Goal: Task Accomplishment & Management: Use online tool/utility

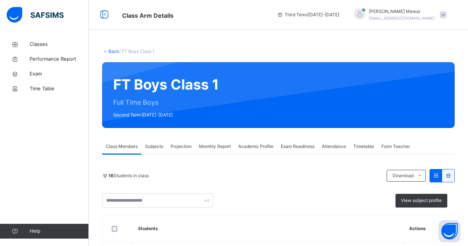
scroll to position [76, 0]
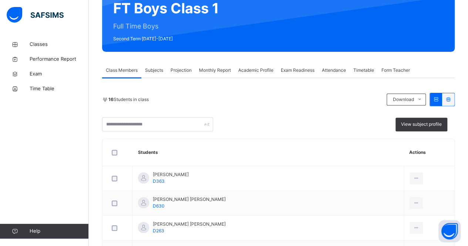
click at [252, 26] on div at bounding box center [336, 18] width 213 height 51
click at [43, 76] on span "Exam" at bounding box center [59, 73] width 59 height 7
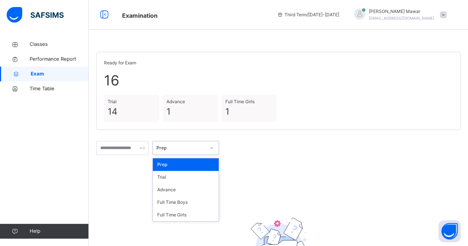
click at [197, 150] on div "Prep" at bounding box center [180, 148] width 49 height 7
click at [195, 189] on div "Advance" at bounding box center [186, 189] width 66 height 13
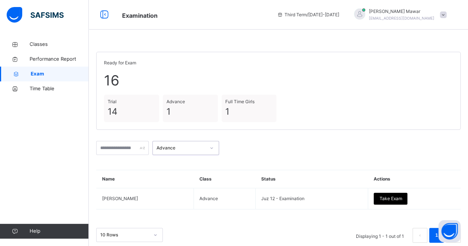
scroll to position [11, 0]
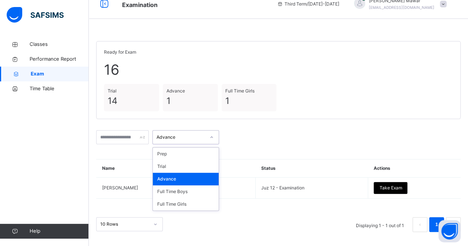
click at [205, 134] on div "Advance" at bounding box center [180, 137] width 49 height 7
click at [204, 163] on div "Trial" at bounding box center [186, 166] width 66 height 13
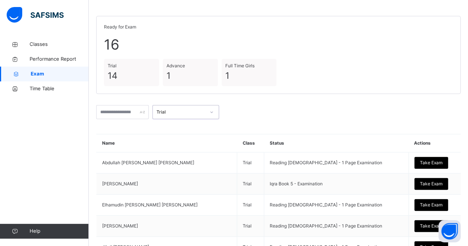
scroll to position [36, 0]
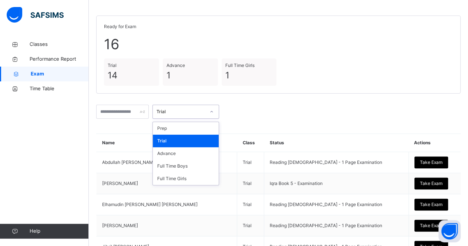
click at [198, 106] on div "Trial" at bounding box center [179, 111] width 52 height 11
click at [196, 170] on div "Full Time Boys" at bounding box center [186, 166] width 66 height 13
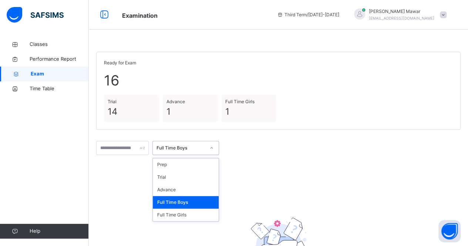
click at [195, 153] on div "Full Time Boys" at bounding box center [179, 147] width 52 height 11
click at [203, 214] on div "Full Time Girls" at bounding box center [186, 215] width 66 height 13
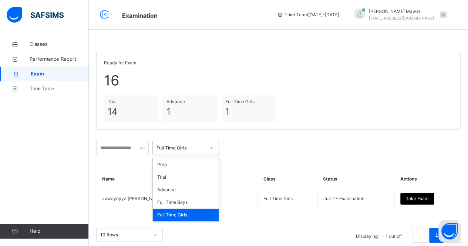
click at [205, 150] on div "Full Time Girls" at bounding box center [180, 148] width 49 height 7
click at [203, 188] on div "Advance" at bounding box center [186, 189] width 66 height 13
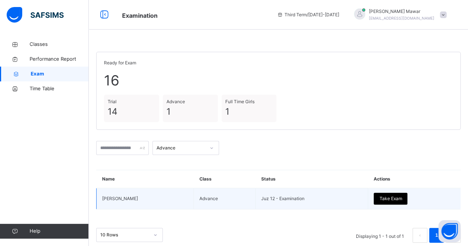
click at [387, 202] on div "Take Exam" at bounding box center [390, 199] width 34 height 12
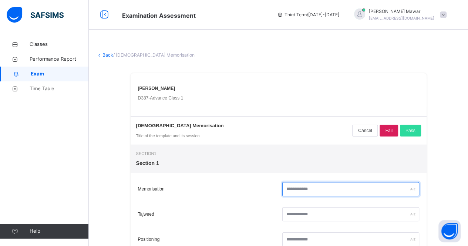
click at [365, 185] on input "text" at bounding box center [350, 189] width 137 height 14
type input "**"
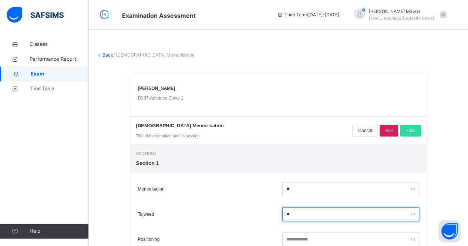
type input "**"
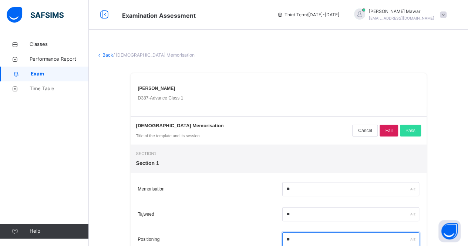
type input "**"
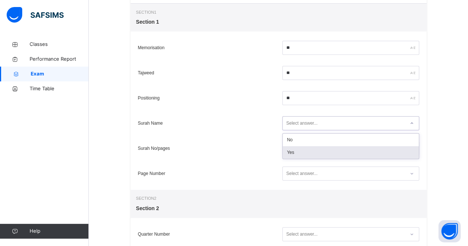
drag, startPoint x: 378, startPoint y: 117, endPoint x: 365, endPoint y: 147, distance: 32.3
click at [365, 130] on div "option Yes focused, 2 of 2. 2 results available. Use Up and Down to choose opti…" at bounding box center [350, 123] width 137 height 14
click at [365, 147] on div "Yes" at bounding box center [350, 152] width 136 height 13
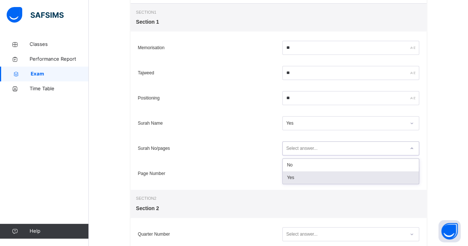
drag, startPoint x: 355, startPoint y: 147, endPoint x: 348, endPoint y: 175, distance: 29.0
click at [348, 155] on div "option Yes focused, 2 of 2. 2 results available. Use Up and Down to choose opti…" at bounding box center [350, 148] width 137 height 14
click at [348, 175] on div "Yes" at bounding box center [350, 177] width 136 height 13
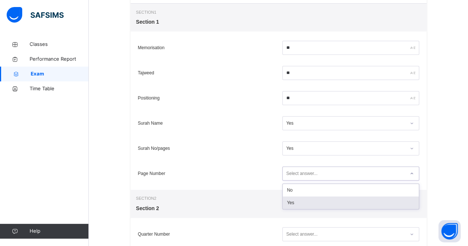
drag, startPoint x: 341, startPoint y: 175, endPoint x: 339, endPoint y: 204, distance: 29.3
click at [339, 180] on div "option Yes focused, 2 of 2. 2 results available. Use Up and Down to choose opti…" at bounding box center [350, 173] width 137 height 14
click at [339, 204] on div "Yes" at bounding box center [350, 202] width 136 height 13
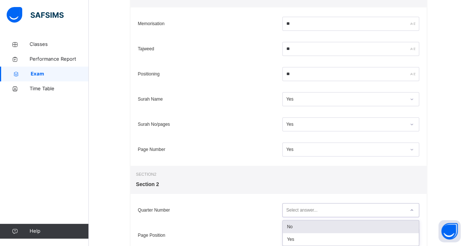
click at [333, 217] on div "option No focused, 1 of 2. 2 results available. Use Up and Down to choose optio…" at bounding box center [350, 210] width 137 height 14
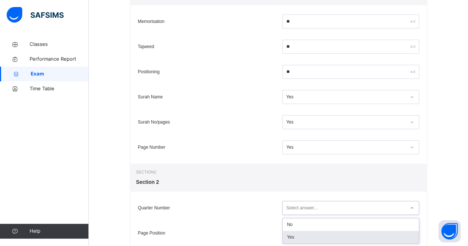
click at [329, 239] on div "Yes" at bounding box center [350, 237] width 136 height 13
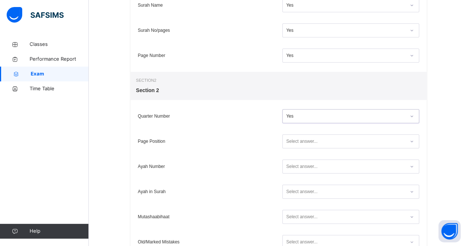
scroll to position [261, 0]
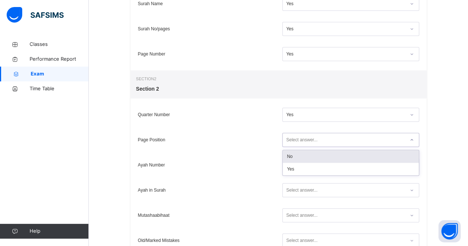
click at [335, 135] on div "Select answer..." at bounding box center [343, 139] width 122 height 11
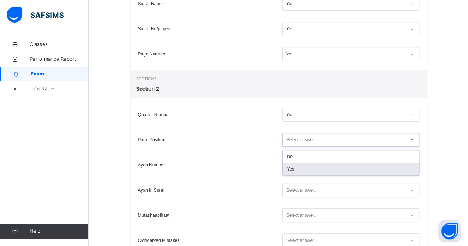
click at [329, 173] on div "Yes" at bounding box center [350, 169] width 136 height 13
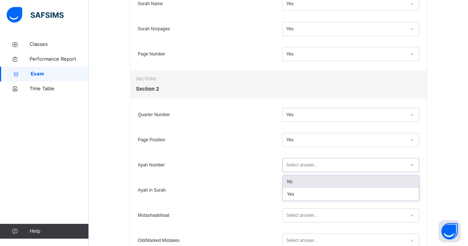
click at [324, 164] on div "Select answer..." at bounding box center [343, 164] width 122 height 11
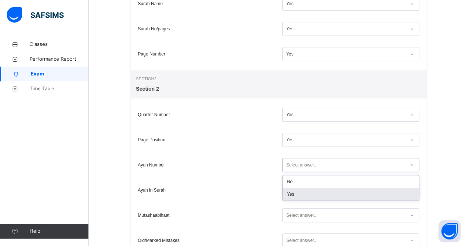
click at [320, 194] on div "Yes" at bounding box center [350, 194] width 136 height 13
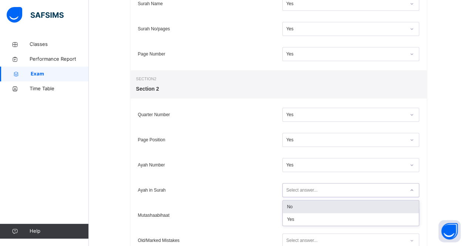
click at [313, 189] on div "Select answer..." at bounding box center [301, 190] width 31 height 14
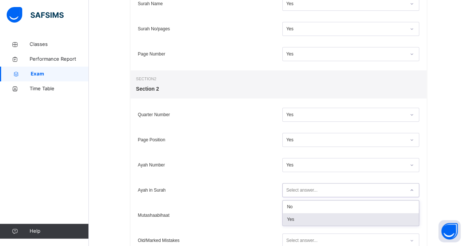
click at [308, 217] on div "Yes" at bounding box center [350, 219] width 136 height 13
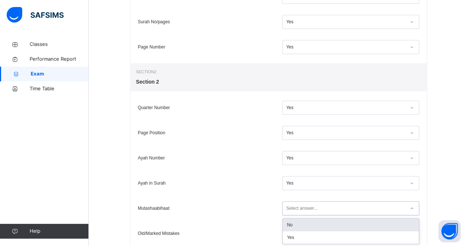
click at [305, 212] on div "Select answer..." at bounding box center [301, 208] width 31 height 14
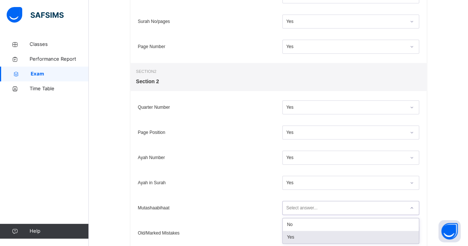
click at [305, 233] on div "Yes" at bounding box center [350, 237] width 136 height 13
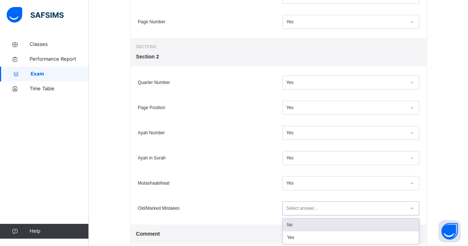
click at [302, 215] on div "option No focused, 1 of 2. 2 results available. Use Up and Down to choose optio…" at bounding box center [350, 208] width 137 height 14
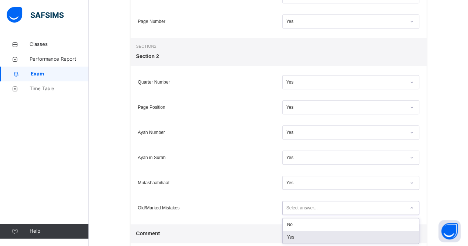
click at [301, 232] on div "Yes" at bounding box center [350, 237] width 136 height 13
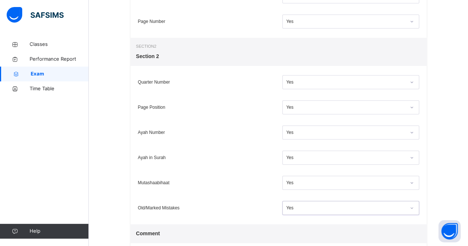
scroll to position [344, 0]
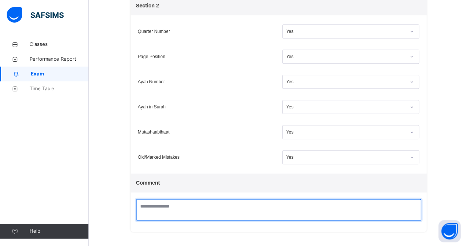
click at [294, 206] on textarea at bounding box center [278, 209] width 285 height 21
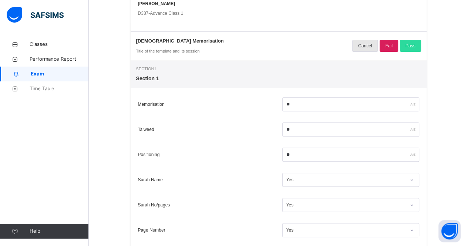
scroll to position [84, 0]
type textarea "**********"
click at [418, 47] on div "Pass" at bounding box center [410, 46] width 21 height 12
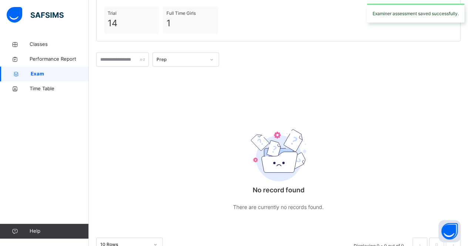
scroll to position [91, 0]
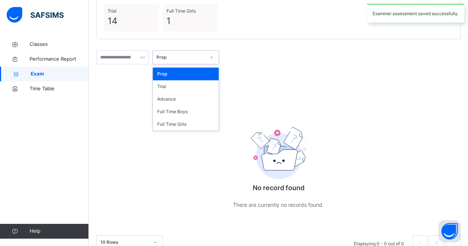
click at [196, 53] on div "Prep" at bounding box center [179, 57] width 52 height 11
click at [199, 101] on div "Advance" at bounding box center [186, 99] width 66 height 13
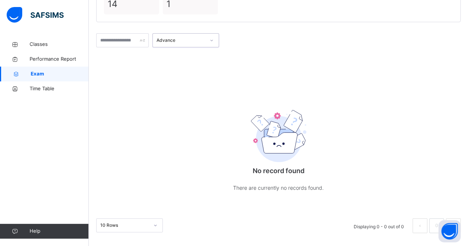
scroll to position [109, 0]
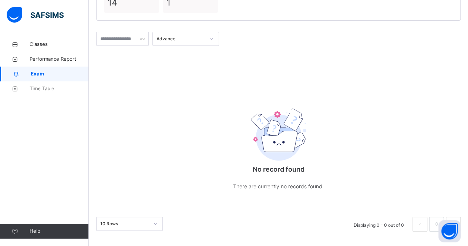
click at [198, 46] on div "Advance" at bounding box center [278, 38] width 364 height 21
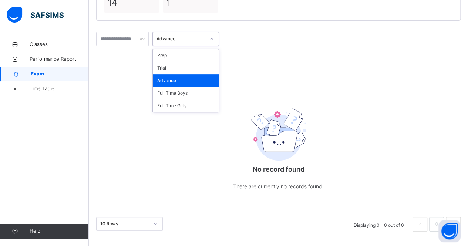
click at [198, 44] on div "Advance" at bounding box center [179, 38] width 52 height 11
click at [200, 90] on div "Full Time Boys" at bounding box center [186, 93] width 66 height 13
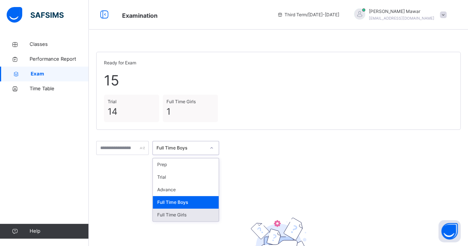
drag, startPoint x: 207, startPoint y: 147, endPoint x: 210, endPoint y: 210, distance: 62.6
click at [210, 155] on div "option Full Time Boys, selected. option Full Time Girls focused, 5 of 5. 5 resu…" at bounding box center [185, 148] width 67 height 14
click at [210, 210] on div "Full Time Girls" at bounding box center [186, 215] width 66 height 13
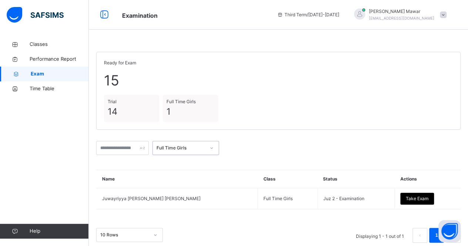
scroll to position [11, 0]
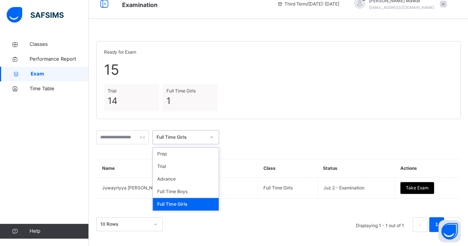
click at [195, 136] on div "Full Time Girls" at bounding box center [180, 137] width 49 height 7
click at [196, 158] on div "Prep" at bounding box center [186, 154] width 66 height 13
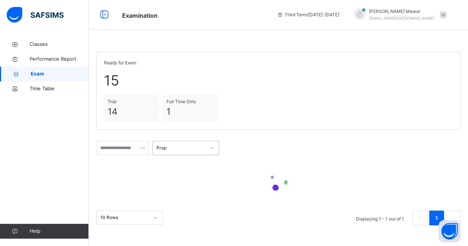
scroll to position [0, 0]
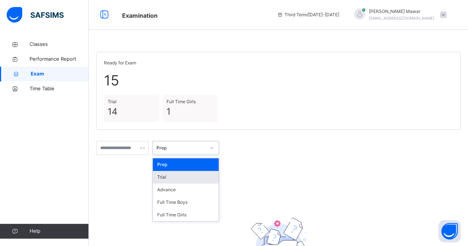
drag, startPoint x: 192, startPoint y: 150, endPoint x: 194, endPoint y: 182, distance: 32.6
click at [194, 155] on div "option Prep, selected. option Trial focused, 2 of 5. 5 results available. Use U…" at bounding box center [185, 148] width 67 height 14
click at [194, 182] on div "Trial" at bounding box center [186, 177] width 66 height 13
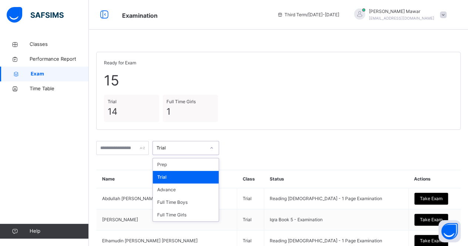
click at [197, 148] on div "Trial" at bounding box center [180, 148] width 49 height 7
click at [203, 199] on div "Full Time Boys" at bounding box center [186, 202] width 66 height 13
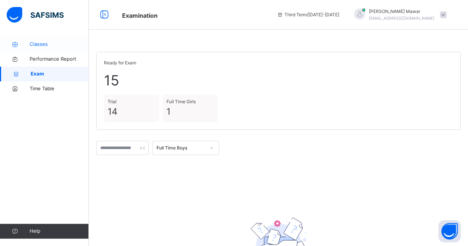
click at [47, 43] on span "Classes" at bounding box center [59, 44] width 59 height 7
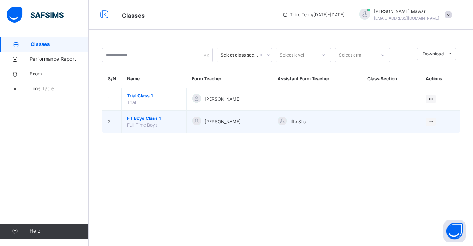
click at [148, 116] on span "FT Boys Class 1" at bounding box center [154, 118] width 54 height 7
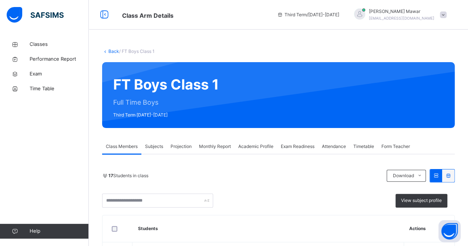
click at [331, 148] on span "Attendance" at bounding box center [334, 146] width 24 height 7
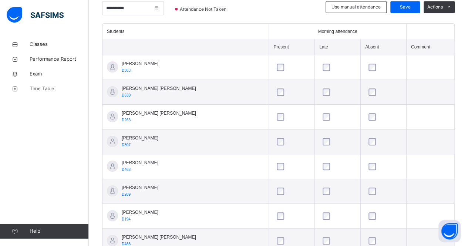
scroll to position [189, 0]
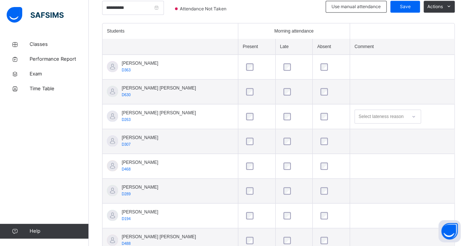
click at [323, 91] on div at bounding box center [331, 91] width 24 height 7
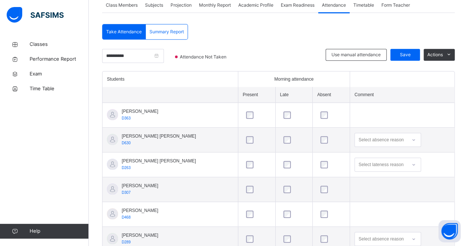
scroll to position [141, 0]
click at [410, 54] on span "Save" at bounding box center [405, 55] width 18 height 7
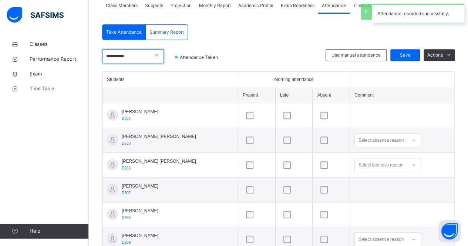
click at [161, 55] on input "**********" at bounding box center [133, 56] width 62 height 14
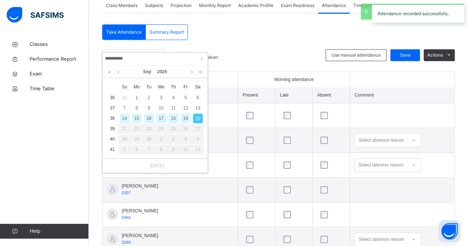
click at [183, 118] on div "19" at bounding box center [186, 119] width 10 height 10
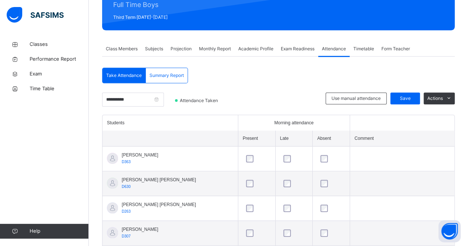
scroll to position [89, 0]
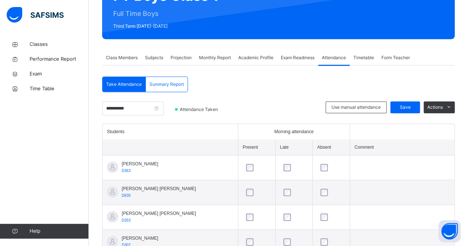
click at [261, 57] on span "Academic Profile" at bounding box center [255, 57] width 35 height 7
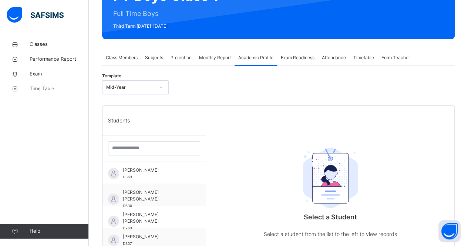
click at [179, 57] on span "Projection" at bounding box center [180, 57] width 21 height 7
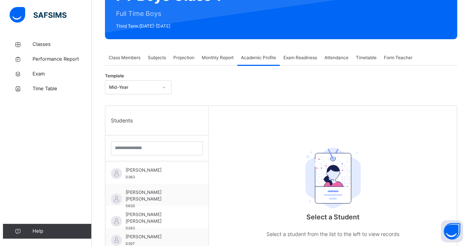
scroll to position [0, 0]
